Goal: Transaction & Acquisition: Download file/media

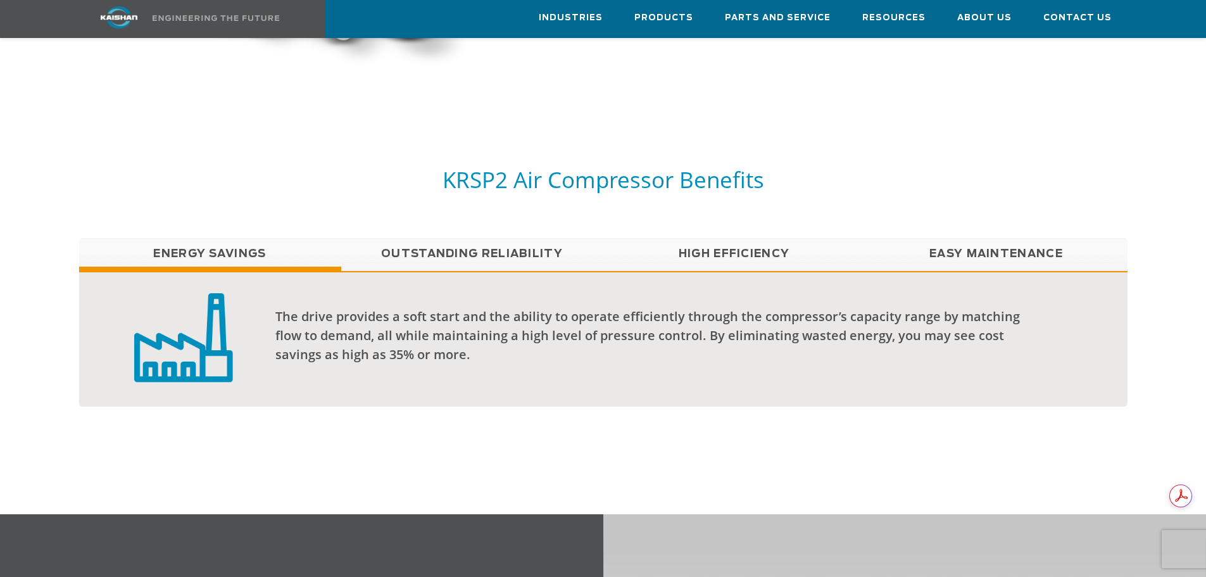
scroll to position [937, 0]
click at [761, 380] on div "The drive provides a soft start and the ability to operate efficiently through …" at bounding box center [603, 337] width 1048 height 135
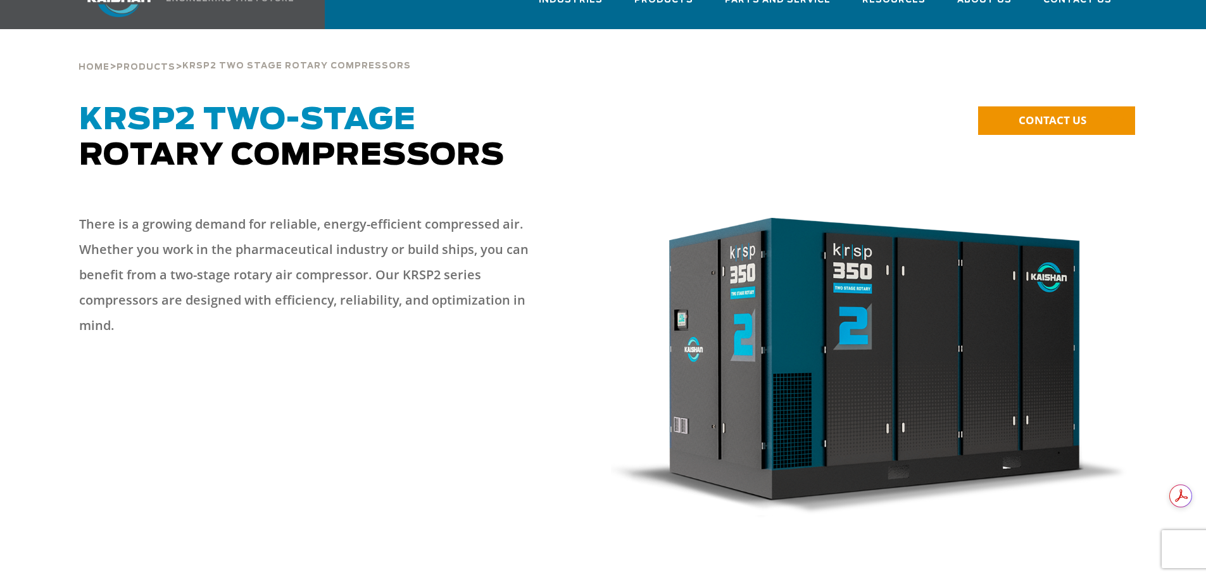
scroll to position [0, 0]
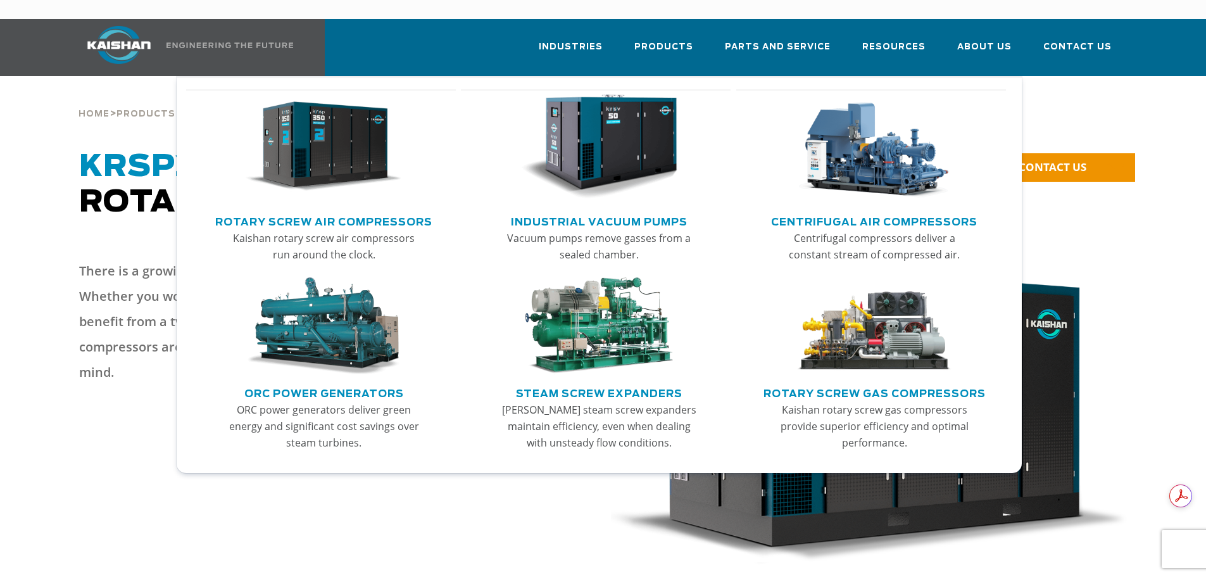
click at [313, 154] on img "Main menu" at bounding box center [324, 146] width 156 height 105
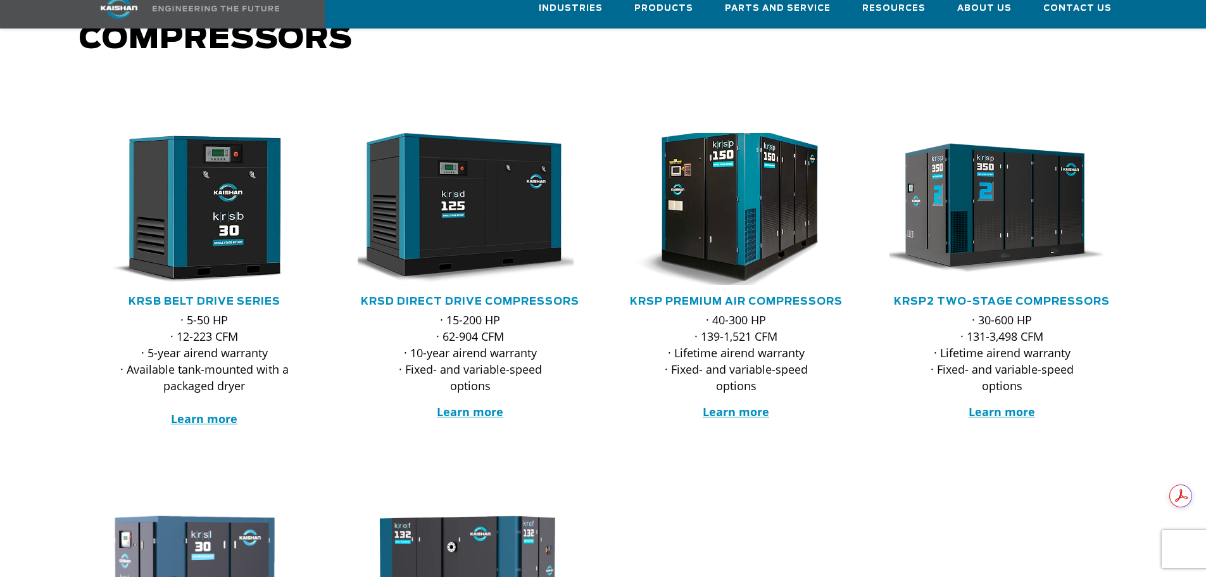
scroll to position [278, 0]
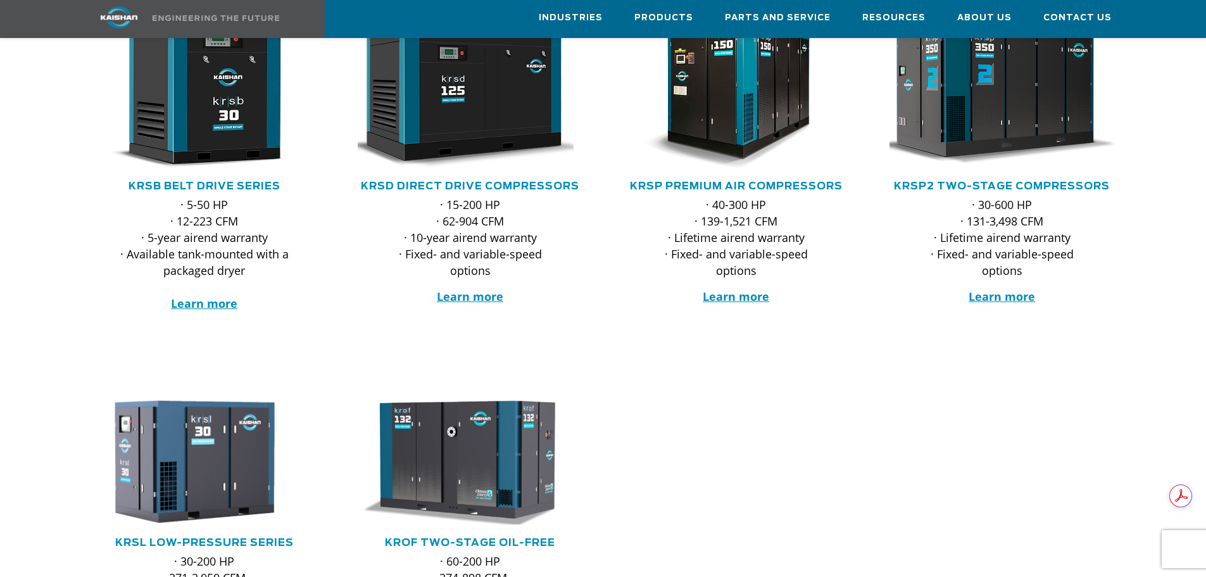
click at [1075, 60] on img at bounding box center [992, 93] width 248 height 167
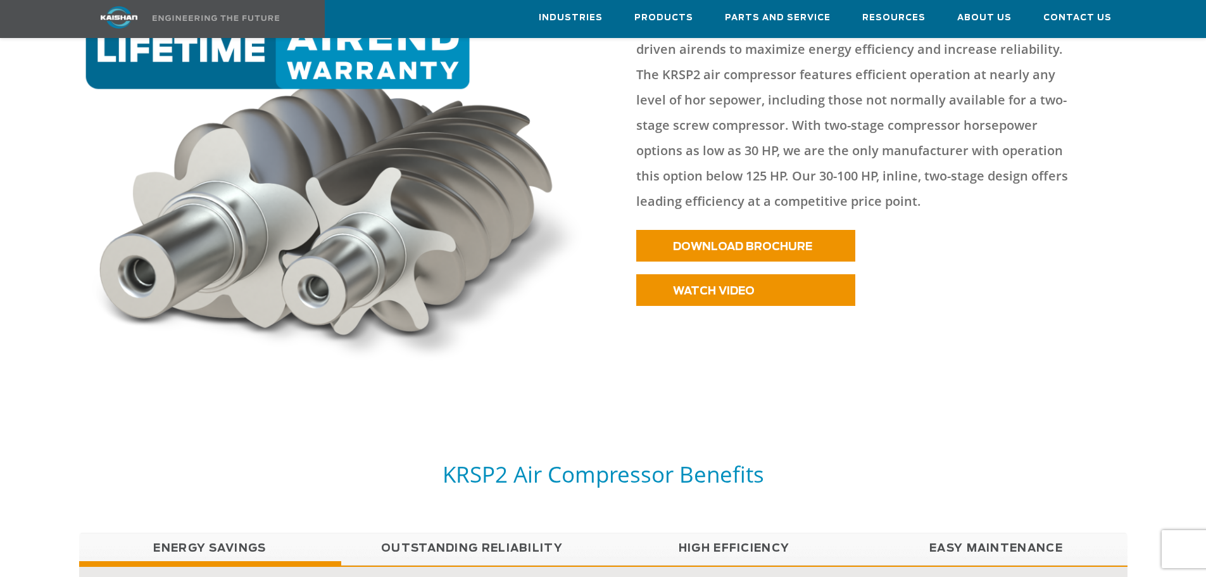
scroll to position [608, 0]
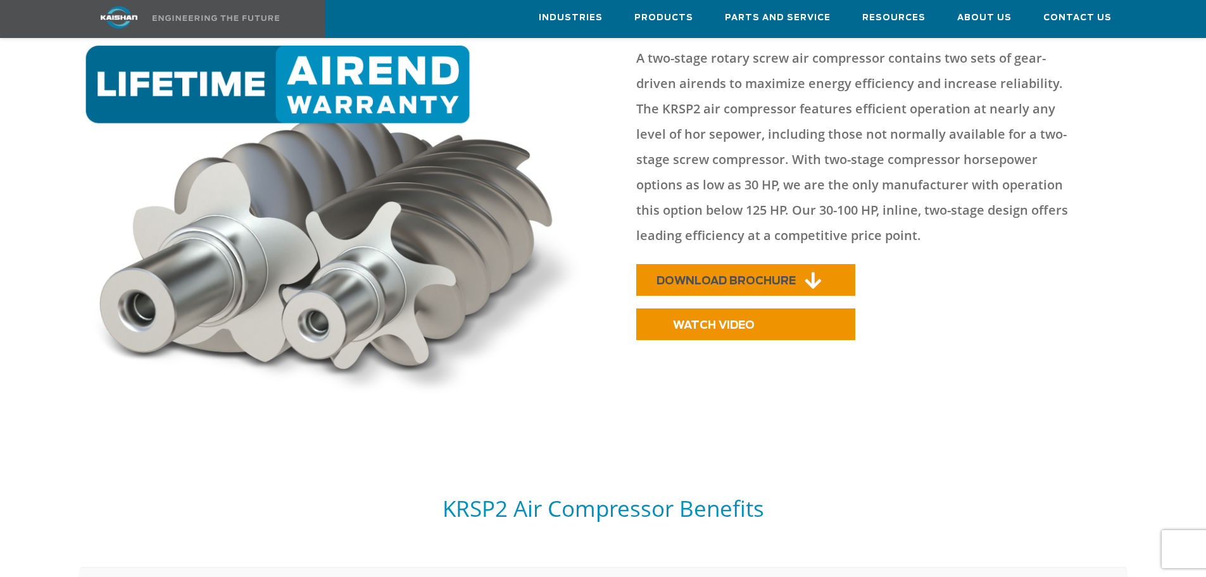
click at [773, 264] on link "DOWNLOAD BROCHURE" at bounding box center [745, 280] width 219 height 32
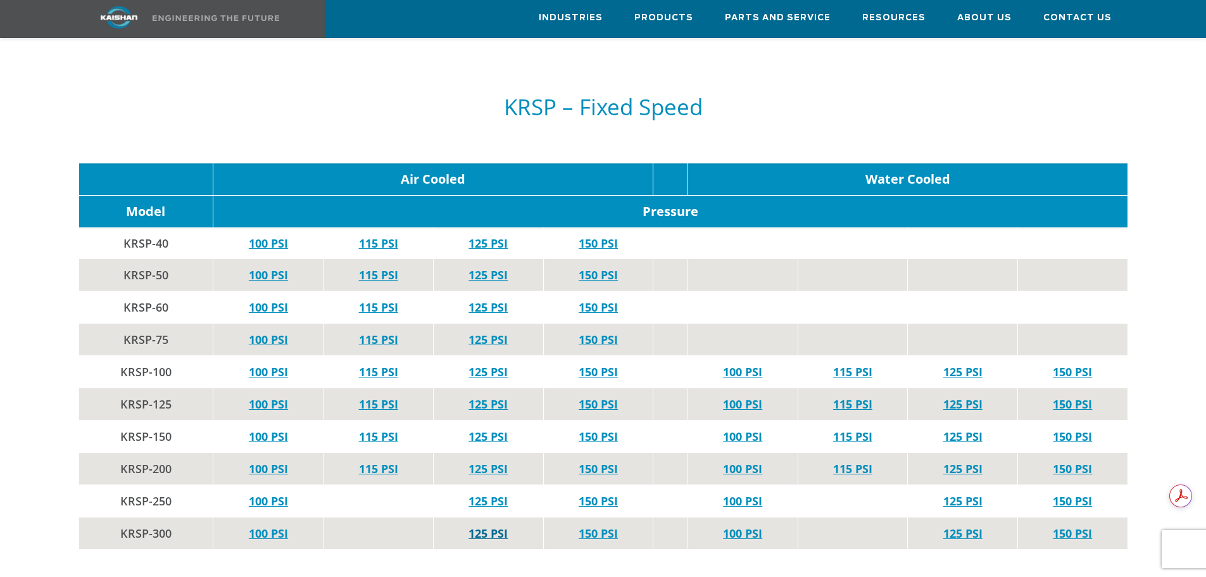
click at [478, 525] on link "125 PSI" at bounding box center [487, 532] width 39 height 15
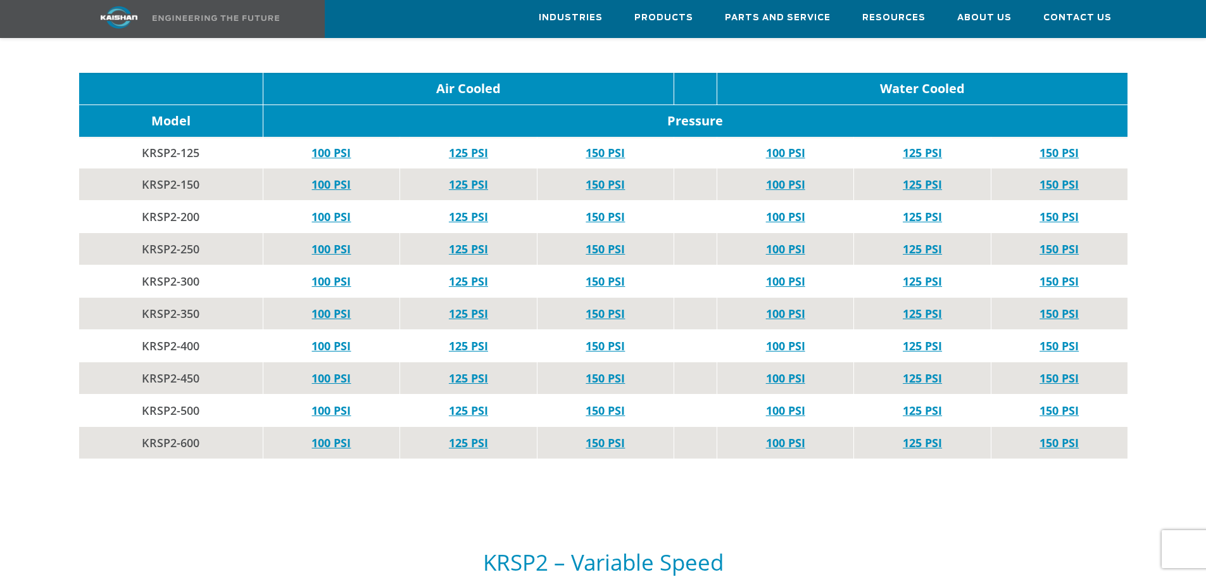
scroll to position [3464, 0]
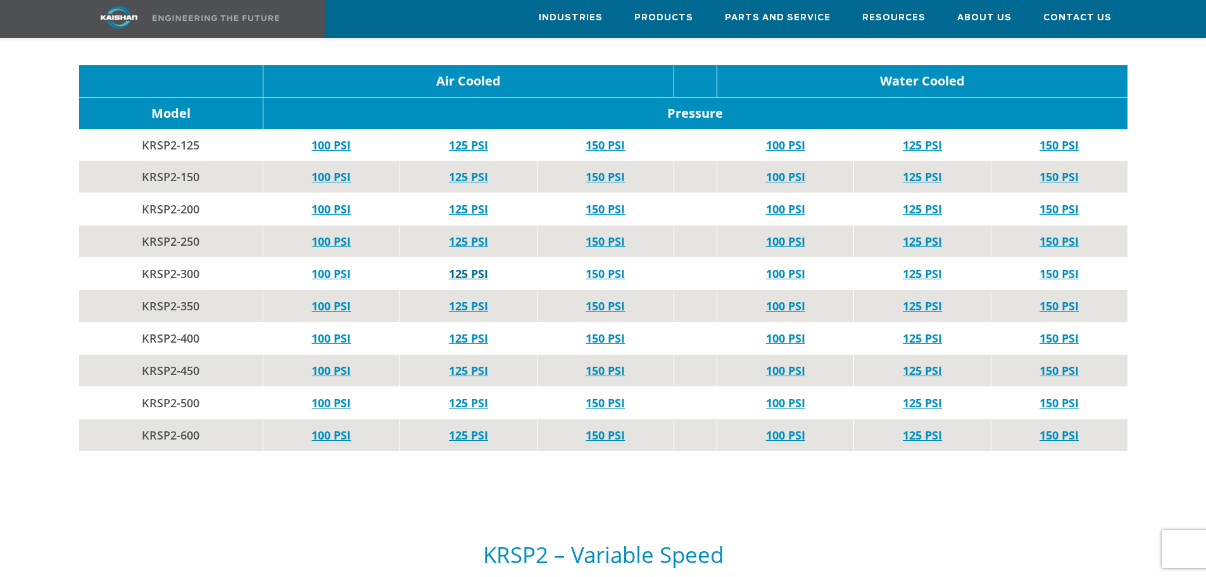
click at [473, 266] on link "125 PSI" at bounding box center [468, 273] width 39 height 15
